Goal: Information Seeking & Learning: Learn about a topic

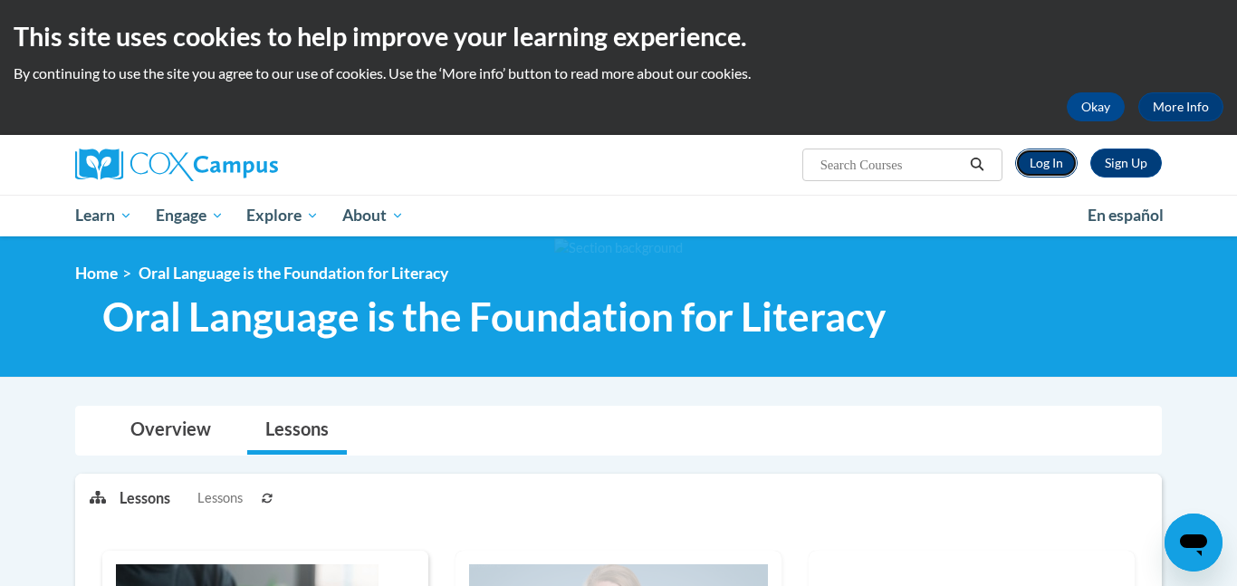
click at [1035, 165] on link "Log In" at bounding box center [1046, 162] width 62 height 29
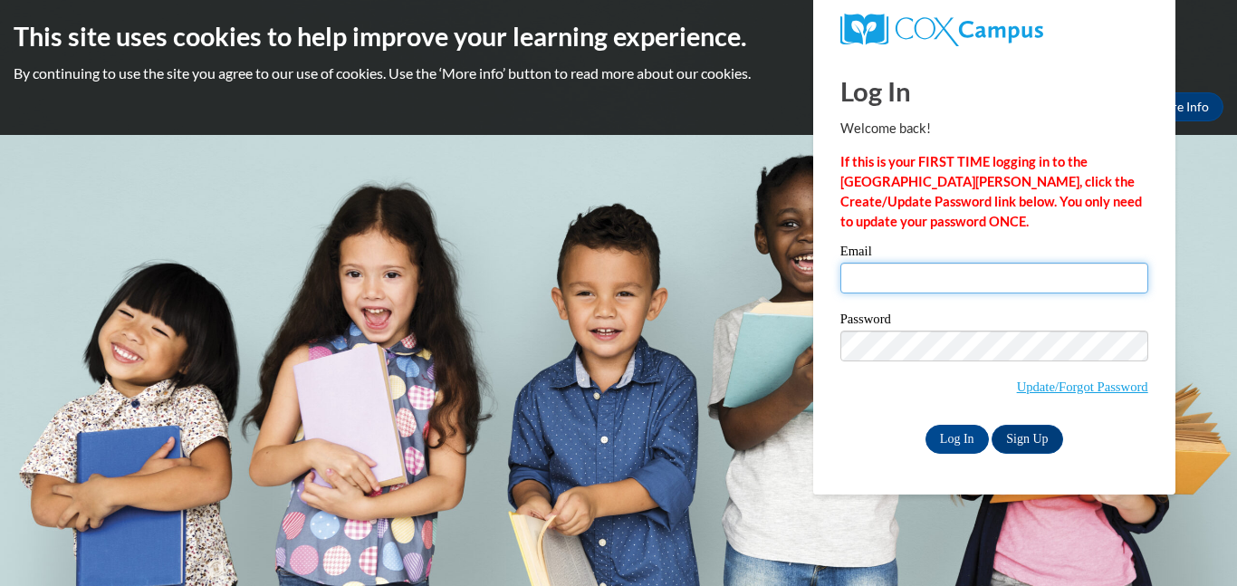
type input "mleanosraygoza@jgsc.k12.in.us"
click at [997, 270] on input "mleanosraygoza@jgsc.k12.in.us" at bounding box center [994, 278] width 308 height 31
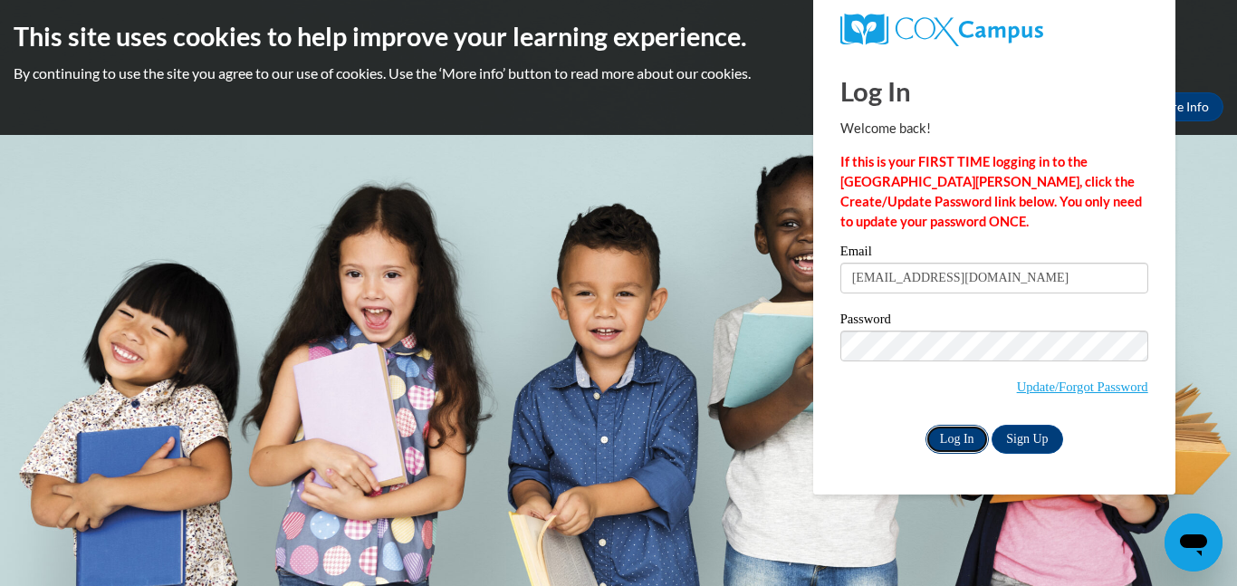
click at [972, 435] on input "Log In" at bounding box center [956, 439] width 63 height 29
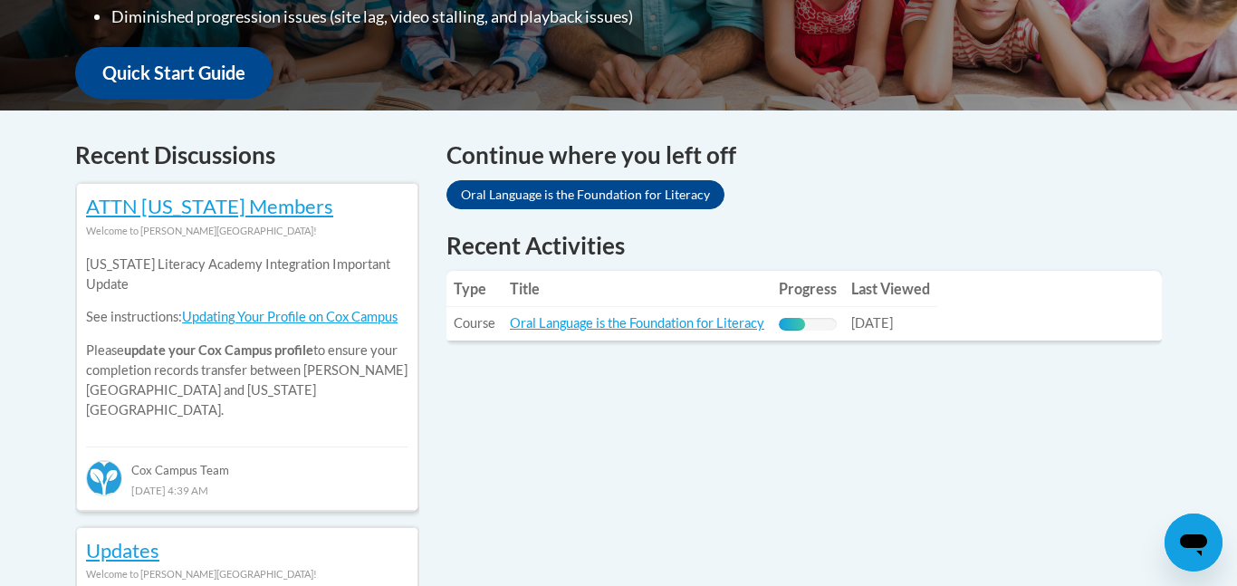
scroll to position [684, 0]
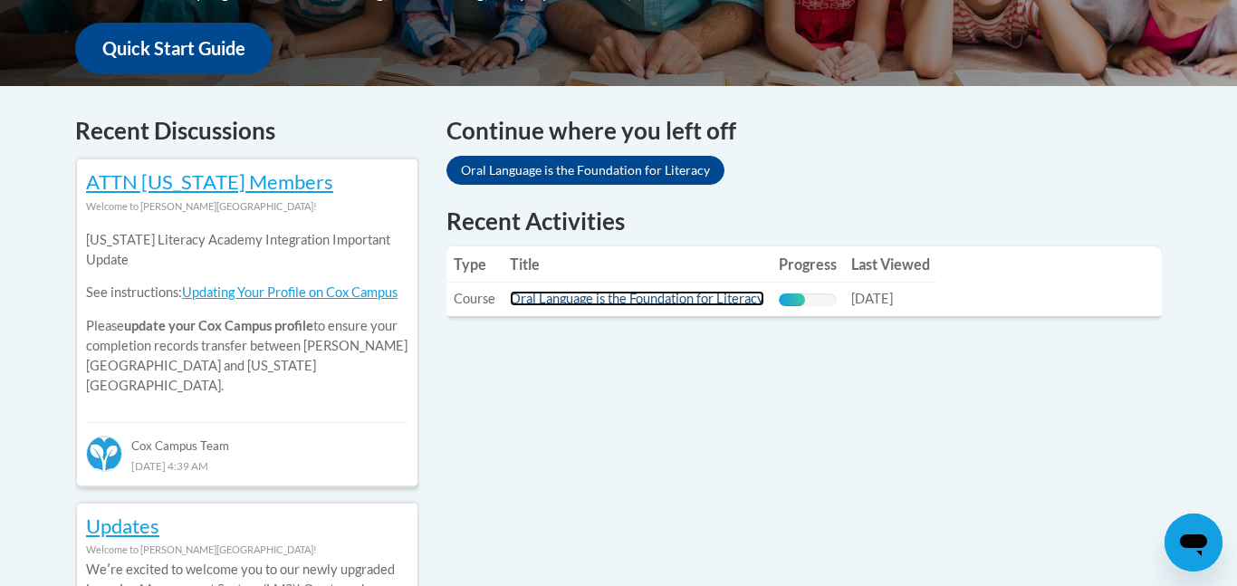
click at [687, 291] on link "Oral Language is the Foundation for Literacy" at bounding box center [637, 298] width 254 height 15
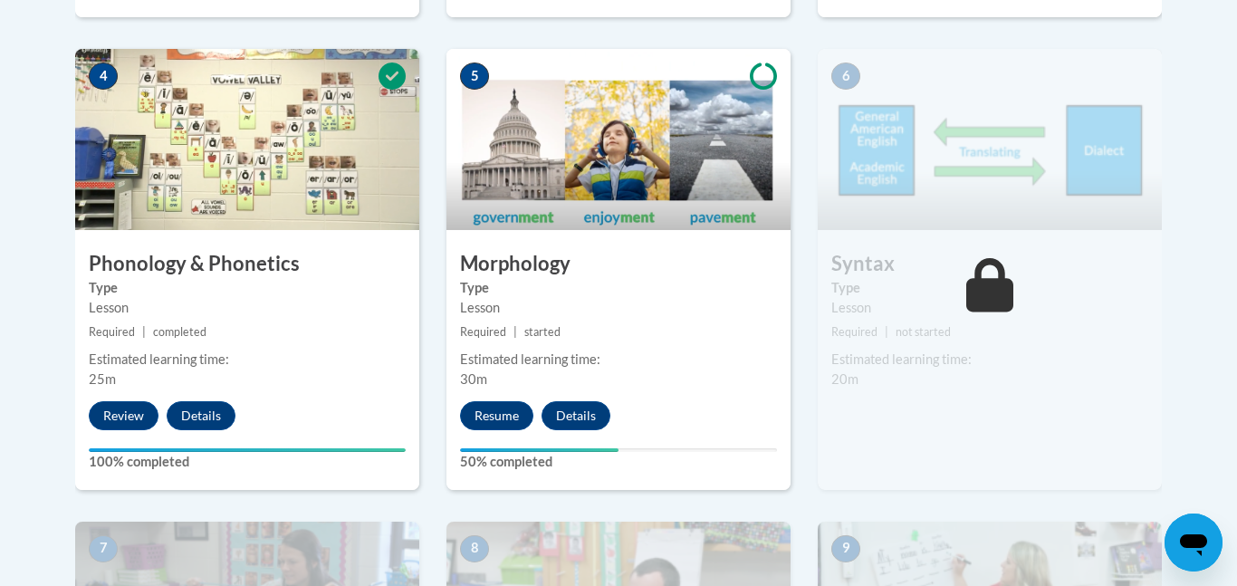
scroll to position [1087, 0]
click at [494, 408] on button "Resume" at bounding box center [496, 414] width 73 height 29
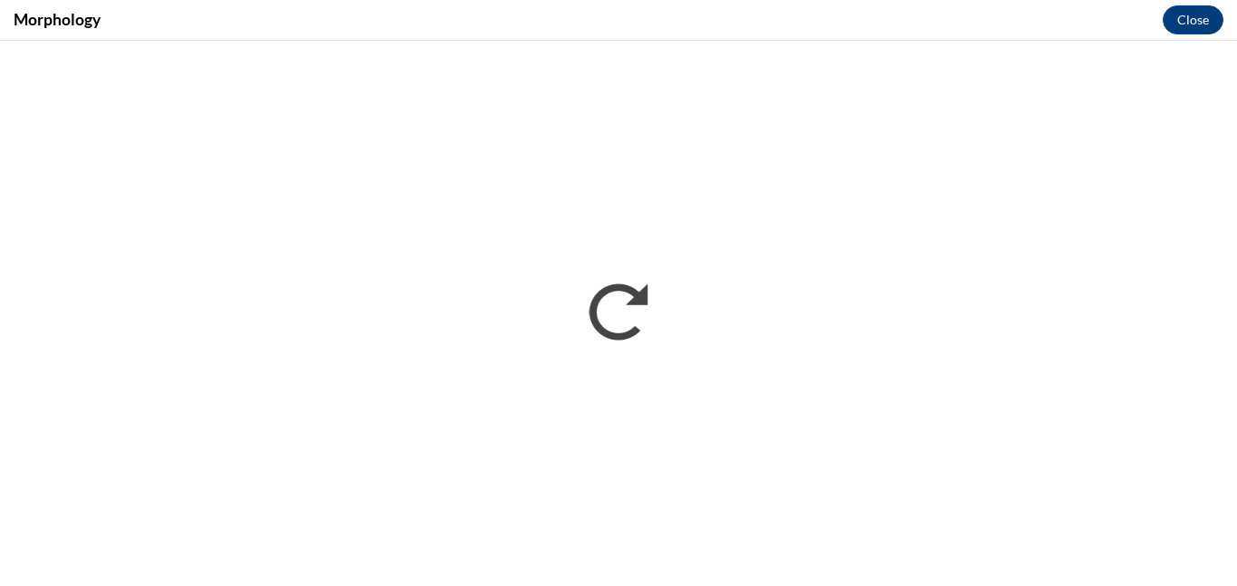
scroll to position [0, 0]
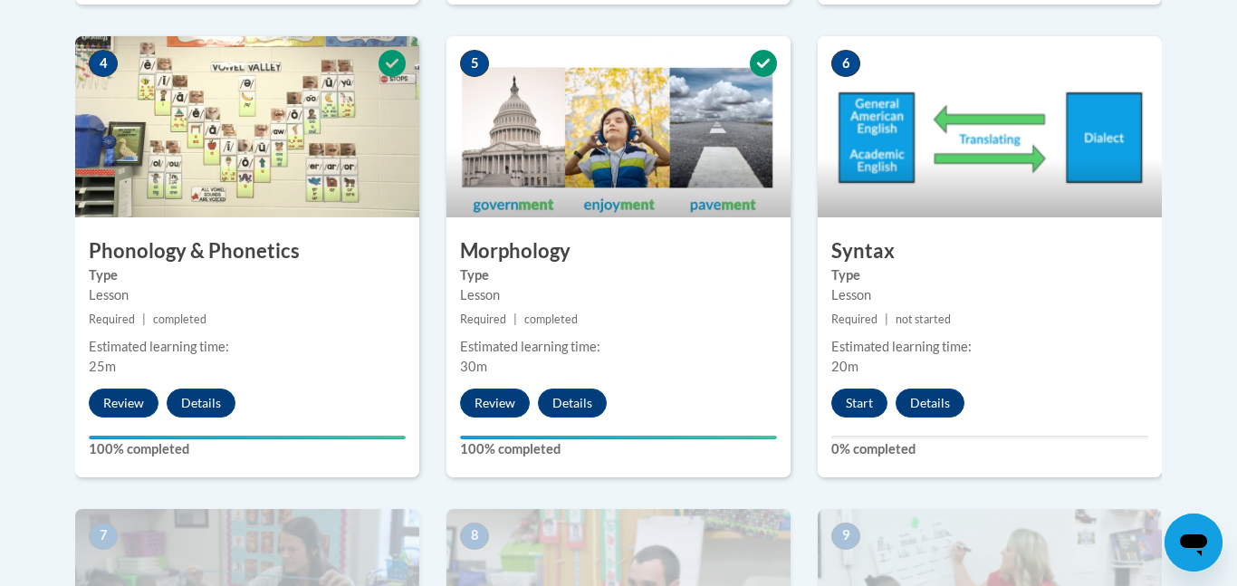
scroll to position [1097, 0]
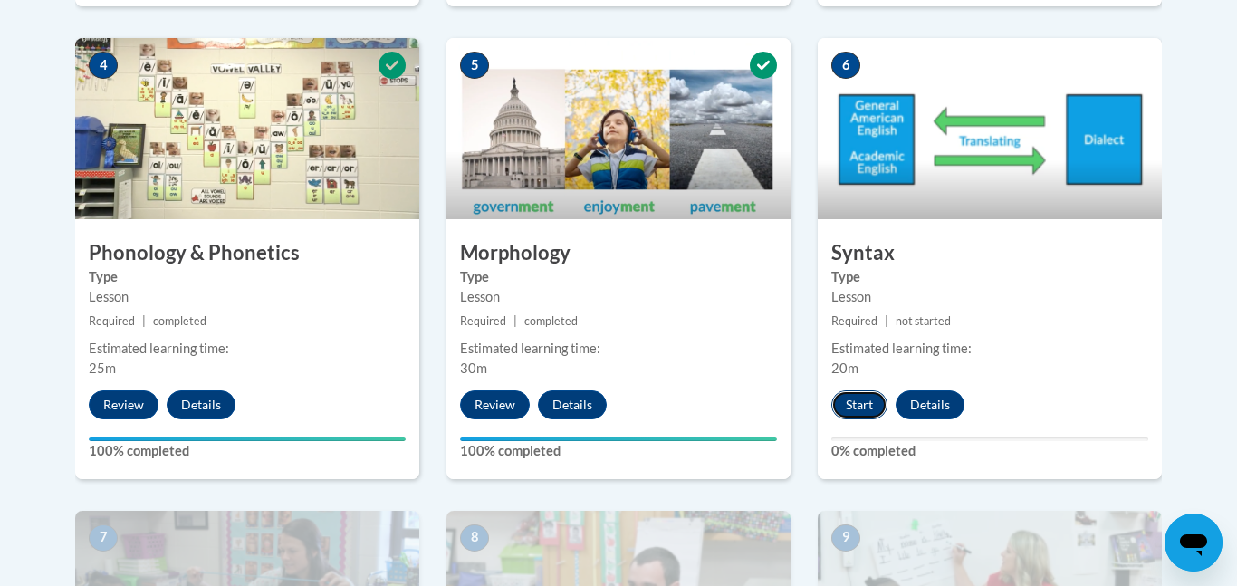
click at [862, 399] on button "Start" at bounding box center [859, 404] width 56 height 29
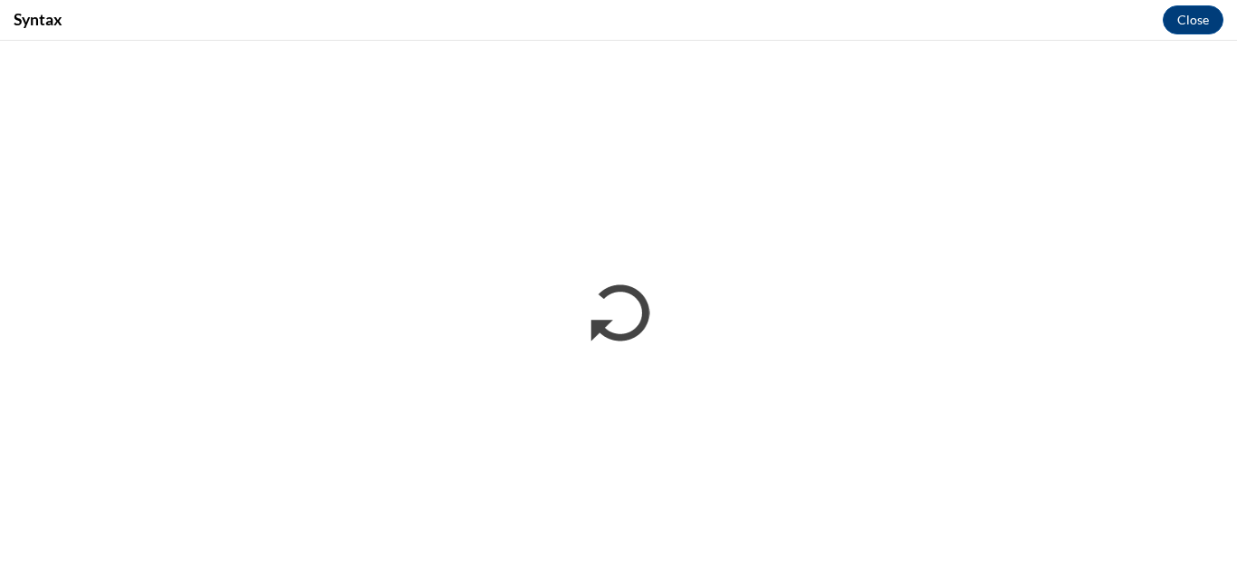
scroll to position [0, 0]
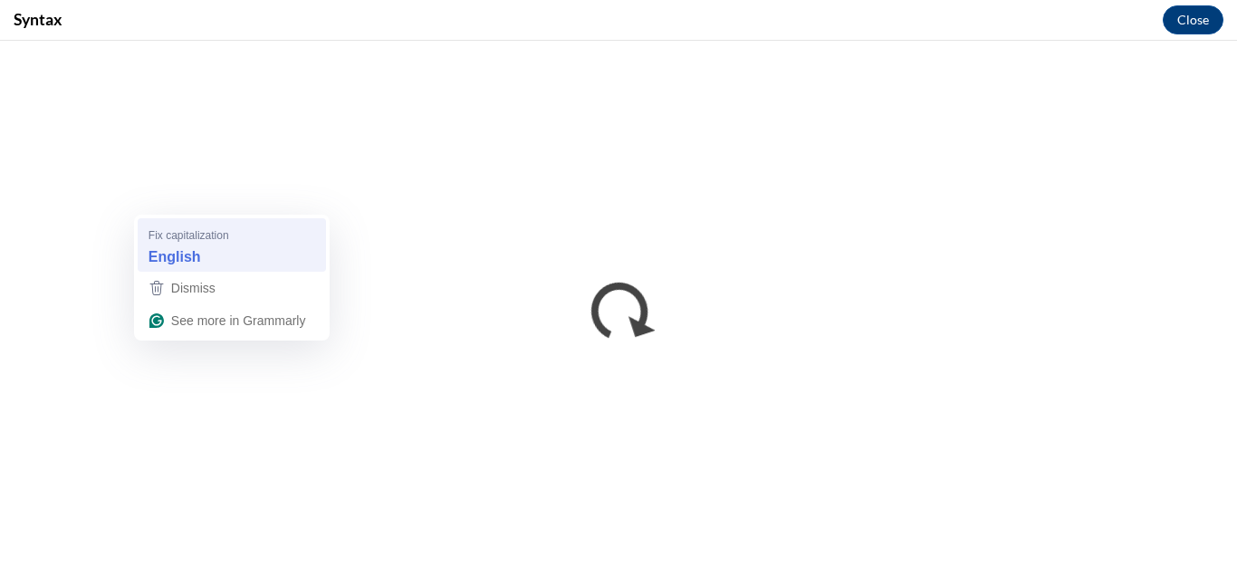
click at [305, 251] on div "English" at bounding box center [232, 257] width 174 height 29
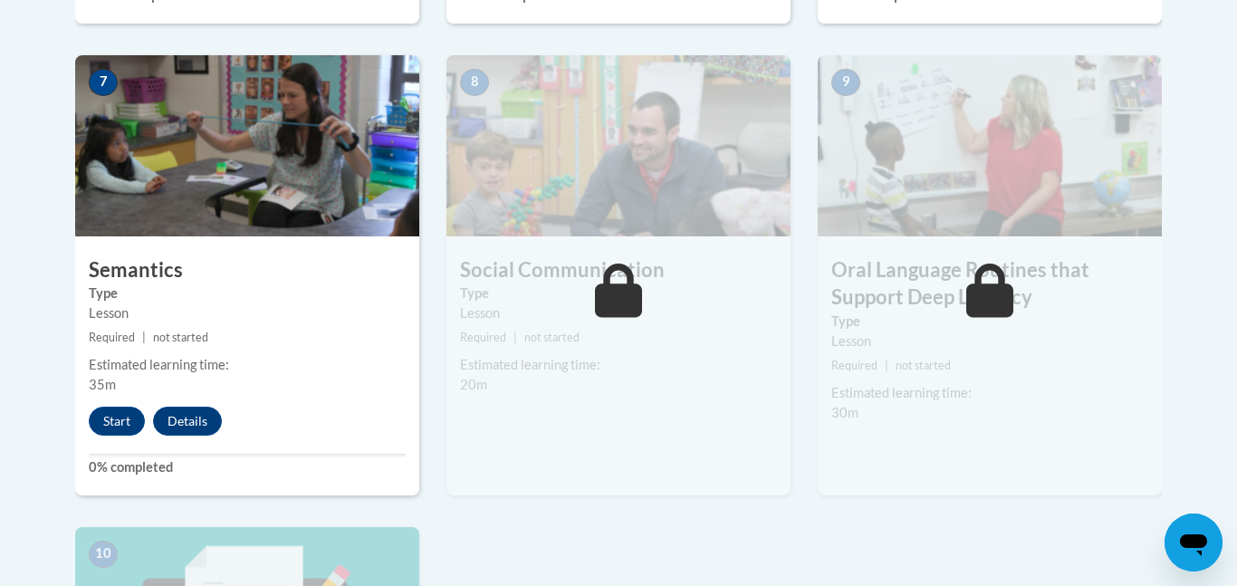
scroll to position [1545, 0]
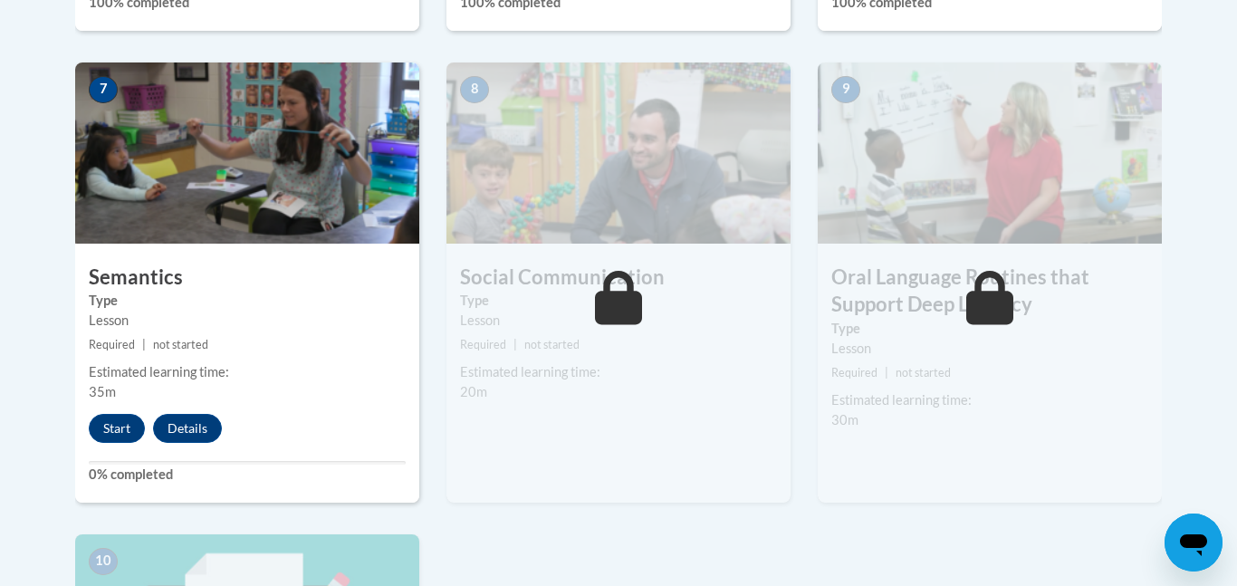
click at [761, 422] on div "8 Social Communication Type Lesson Required | not started Estimated learning ti…" at bounding box center [618, 282] width 344 height 440
click at [125, 427] on button "Start" at bounding box center [117, 428] width 56 height 29
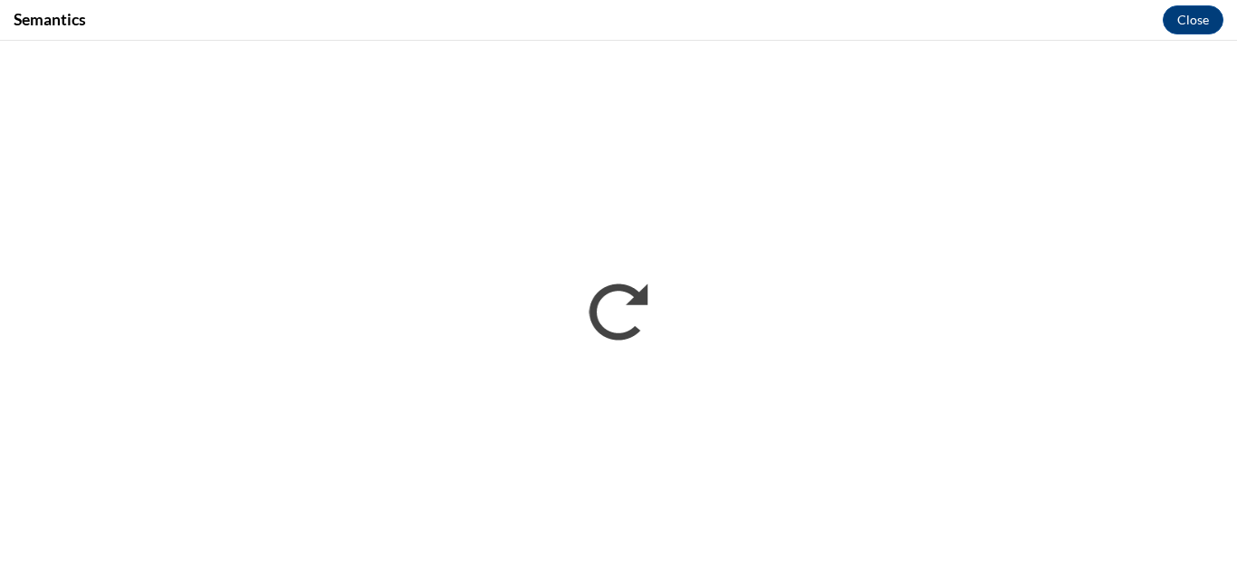
scroll to position [0, 0]
